Goal: Information Seeking & Learning: Learn about a topic

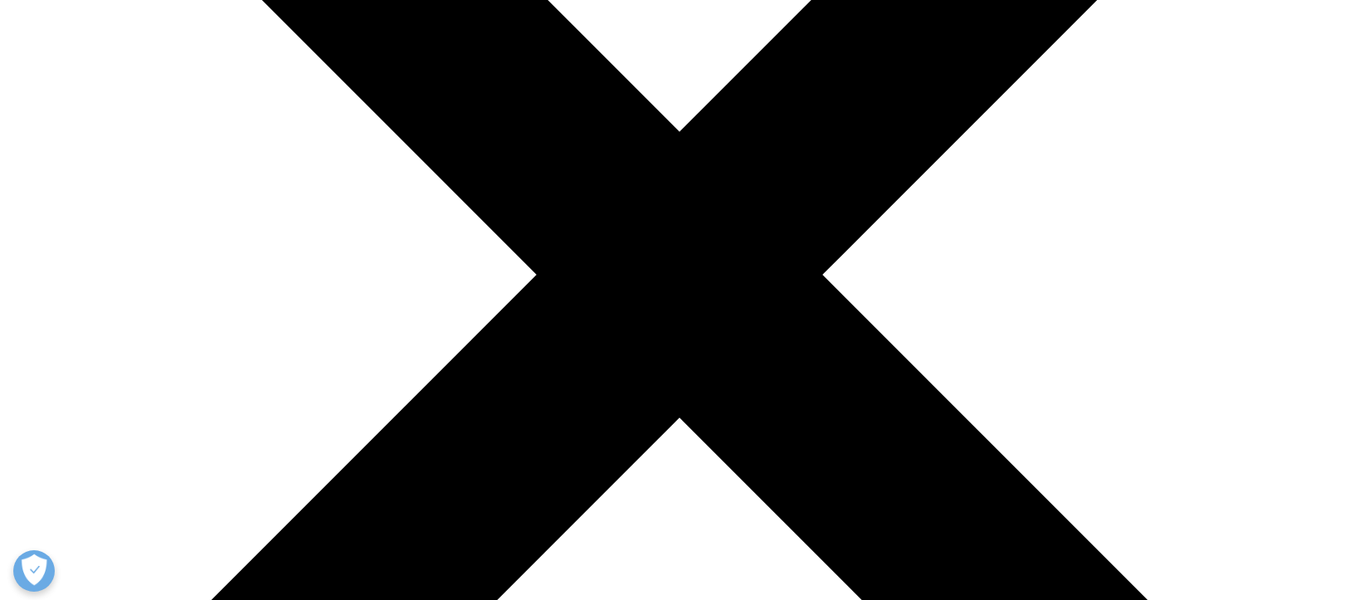
scroll to position [419, 0]
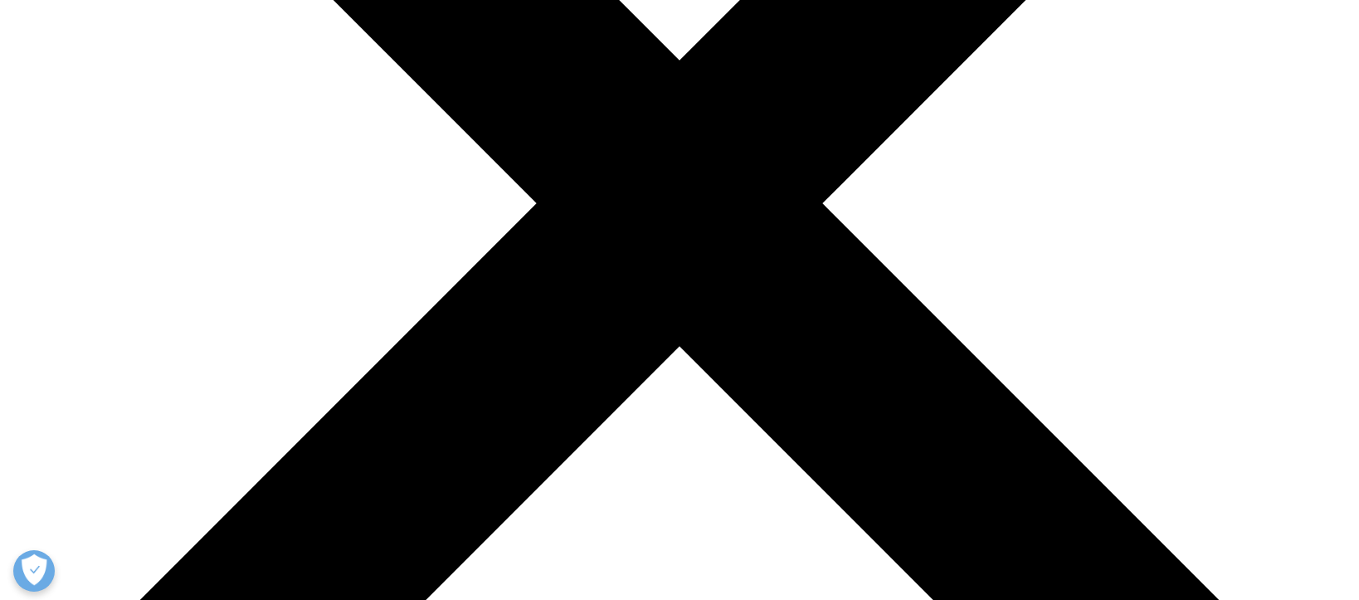
scroll to position [552, 0]
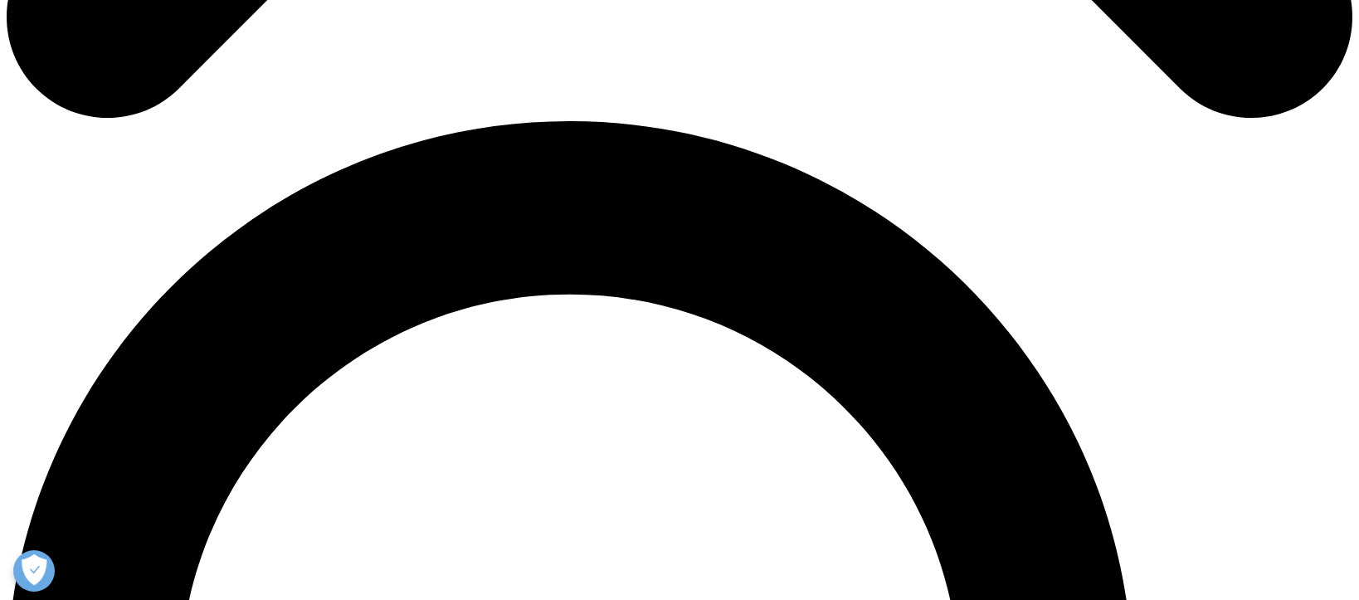
scroll to position [1254, 0]
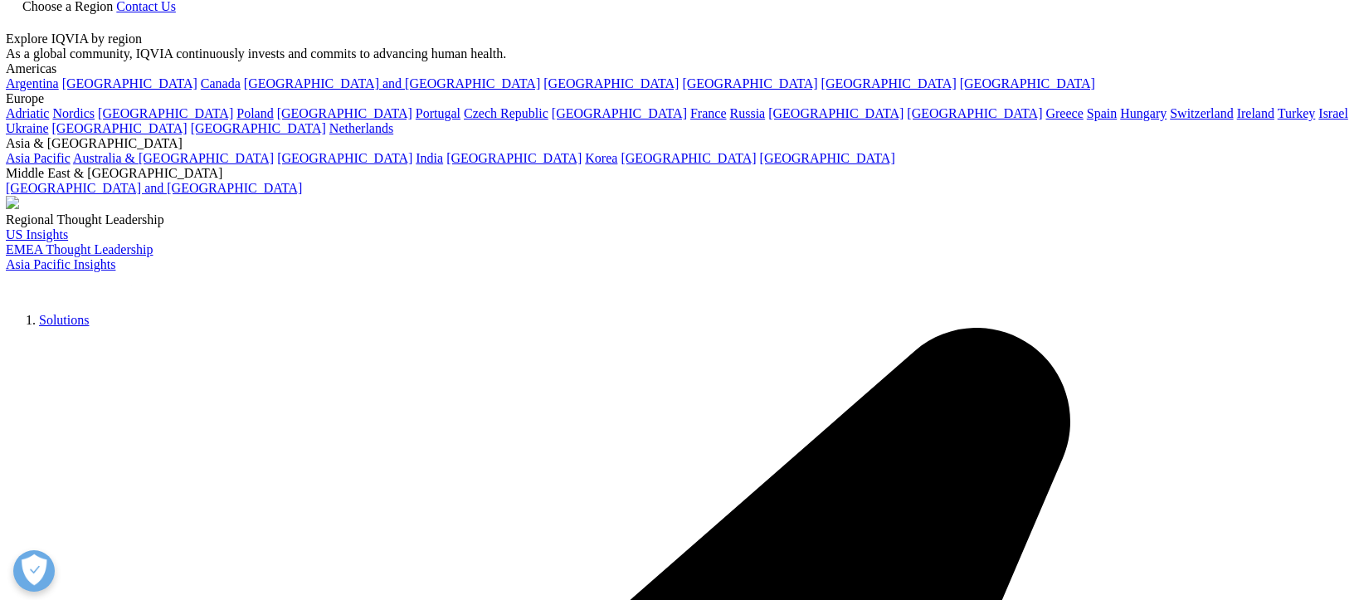
scroll to position [4077, 0]
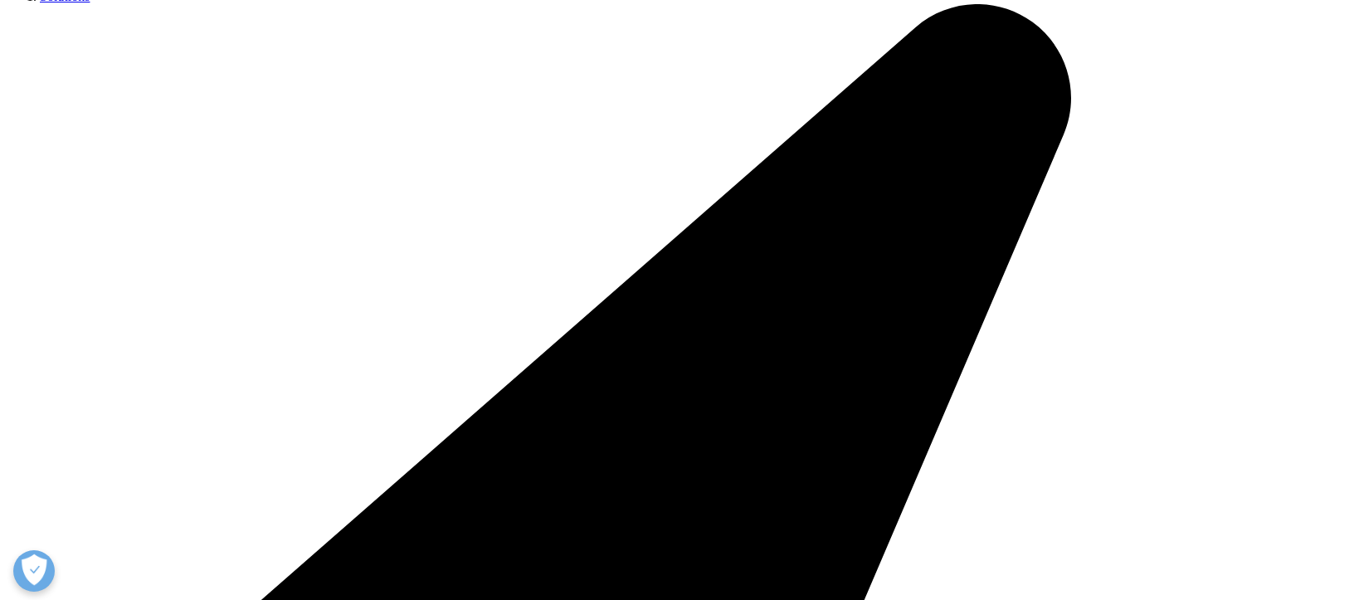
scroll to position [4383, 0]
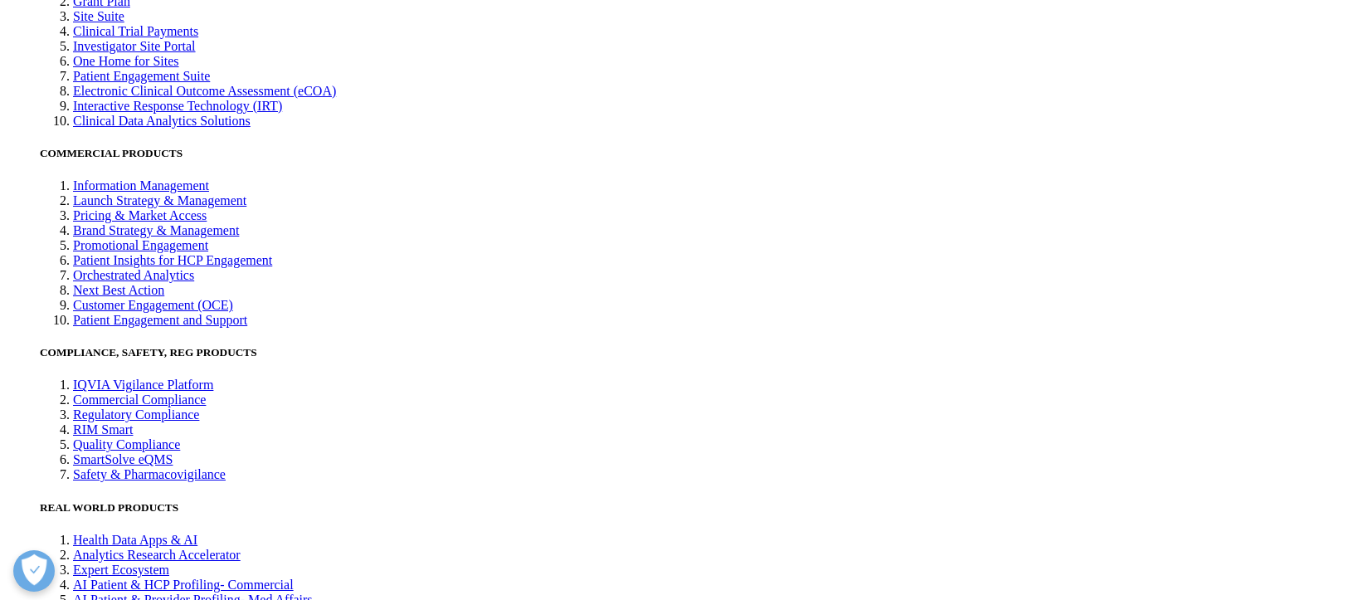
scroll to position [3761, 0]
